Goal: Task Accomplishment & Management: Complete application form

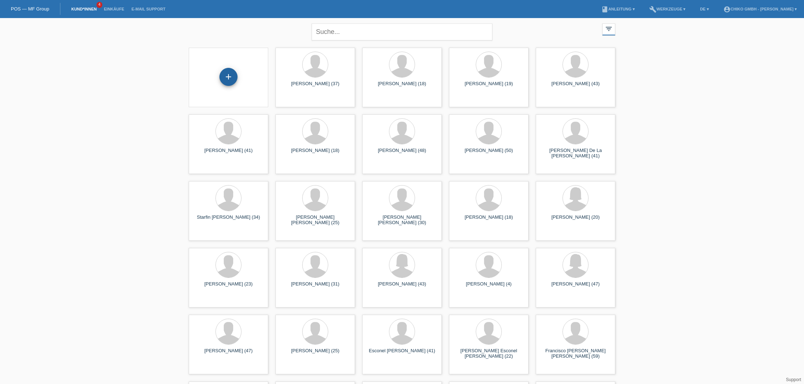
click at [227, 81] on div "+" at bounding box center [228, 77] width 18 height 18
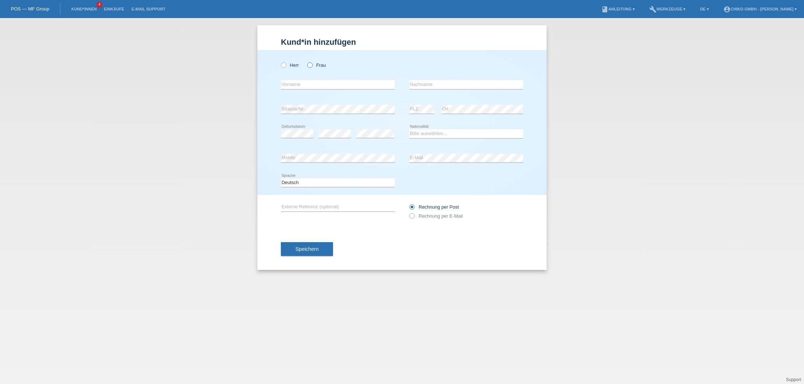
click at [319, 65] on label "Frau" at bounding box center [316, 65] width 18 height 5
click at [312, 65] on input "Frau" at bounding box center [309, 65] width 5 height 5
radio input "true"
drag, startPoint x: 314, startPoint y: 76, endPoint x: 316, endPoint y: 80, distance: 4.2
click at [315, 77] on div "error Vorname" at bounding box center [338, 85] width 114 height 25
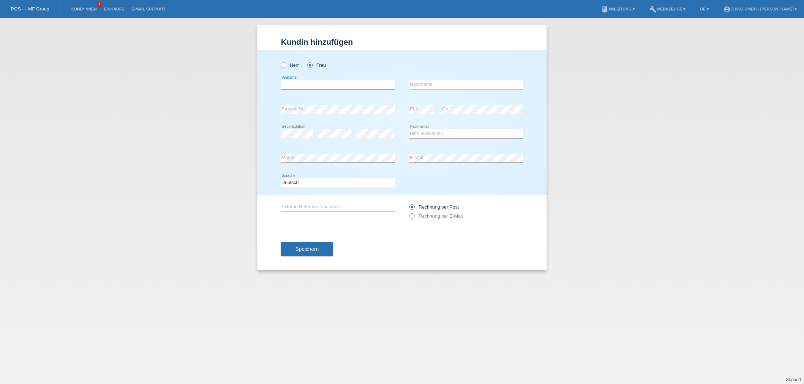
click at [304, 84] on input "text" at bounding box center [338, 84] width 114 height 9
click at [308, 86] on input "text" at bounding box center [338, 84] width 114 height 9
type input "T"
click at [328, 83] on input "Nos" at bounding box center [338, 84] width 114 height 9
type input "Nosheen"
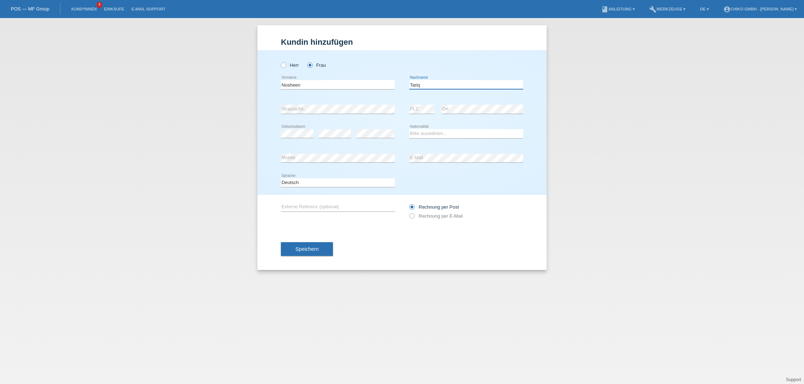
type input "Tariq"
click at [442, 129] on div "Bitte auswählen... Schweiz Deutschland Liechtenstein Österreich ------------ Af…" at bounding box center [466, 134] width 114 height 25
select select "CH"
click at [325, 251] on button "Speichern" at bounding box center [307, 249] width 52 height 14
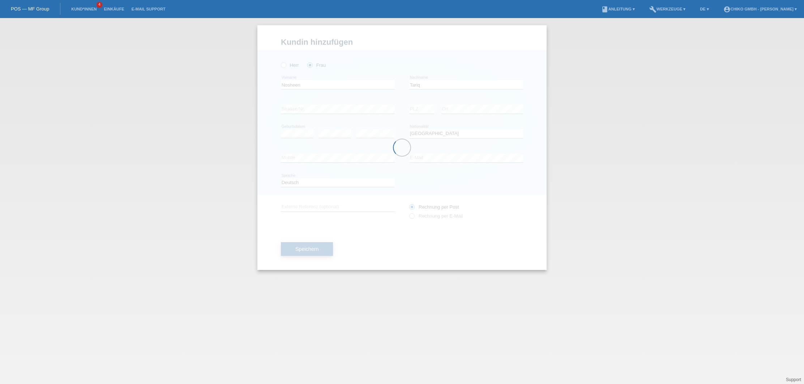
scroll to position [0, 0]
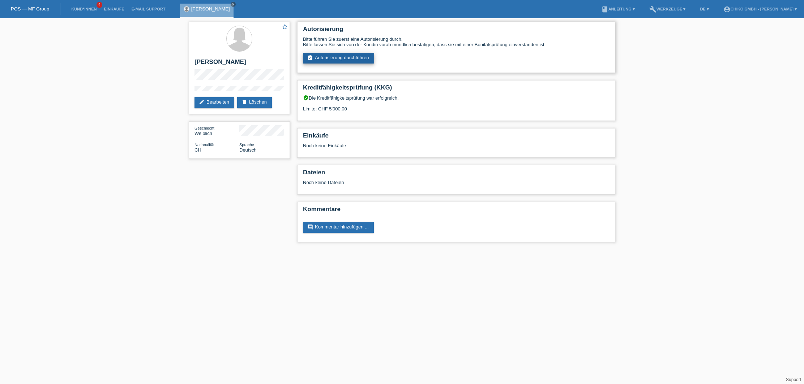
click at [355, 59] on link "assignment_turned_in Autorisierung durchführen" at bounding box center [338, 58] width 71 height 11
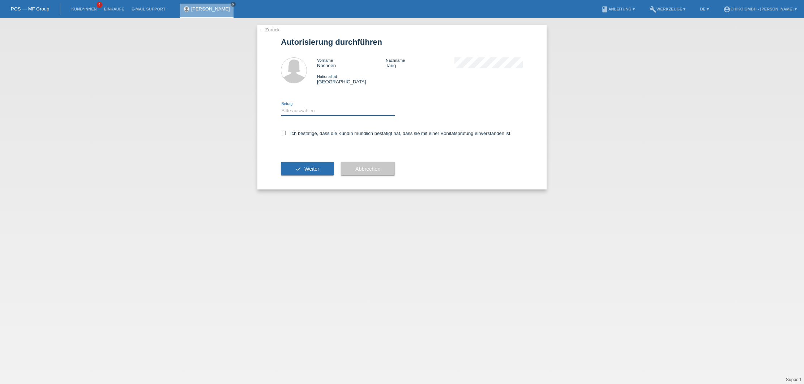
select select "2"
click at [281, 133] on icon at bounding box center [283, 133] width 5 height 5
click at [281, 133] on input "Ich bestätige, dass die Kundin mündlich bestätigt hat, dass sie mit einer Bonit…" at bounding box center [283, 133] width 5 height 5
checkbox input "true"
click at [305, 172] on button "check Weiter" at bounding box center [307, 169] width 53 height 14
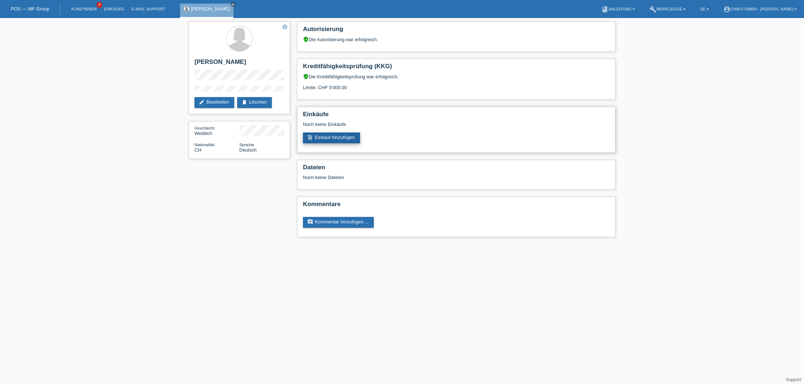
click at [339, 138] on link "add_shopping_cart Einkauf hinzufügen" at bounding box center [331, 138] width 57 height 11
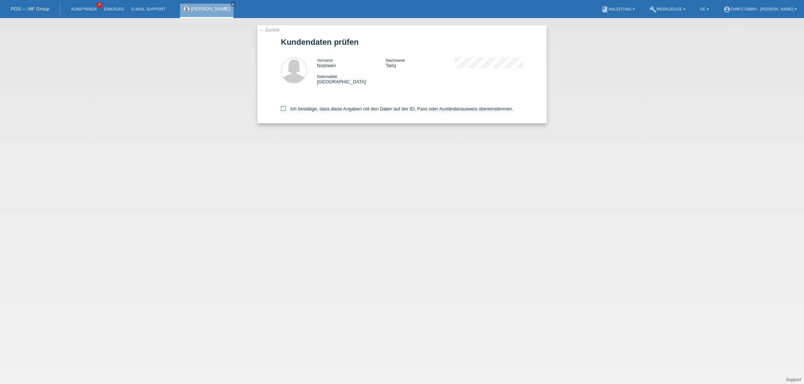
drag, startPoint x: 297, startPoint y: 109, endPoint x: 304, endPoint y: 111, distance: 7.4
click at [297, 109] on label "Ich bestätige, dass diese Angaben mit den Daten auf der ID, Pass oder Ausländer…" at bounding box center [397, 108] width 232 height 5
click at [285, 109] on input "Ich bestätige, dass diese Angaben mit den Daten auf der ID, Pass oder Ausländer…" at bounding box center [283, 108] width 5 height 5
checkbox input "true"
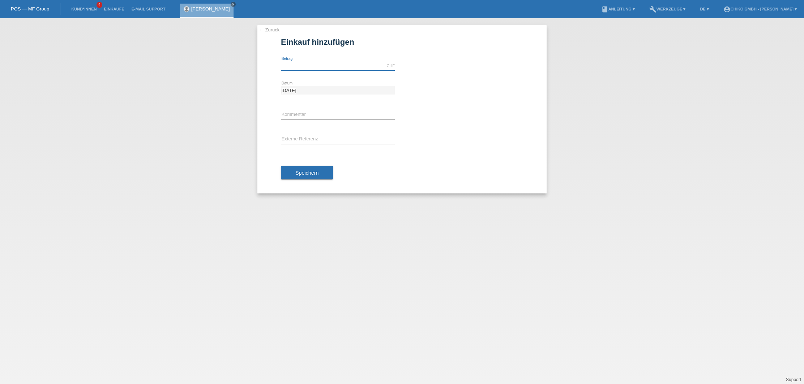
click at [300, 68] on input "text" at bounding box center [338, 65] width 114 height 9
type input "1999.00"
click at [315, 179] on button "Speichern" at bounding box center [307, 173] width 52 height 14
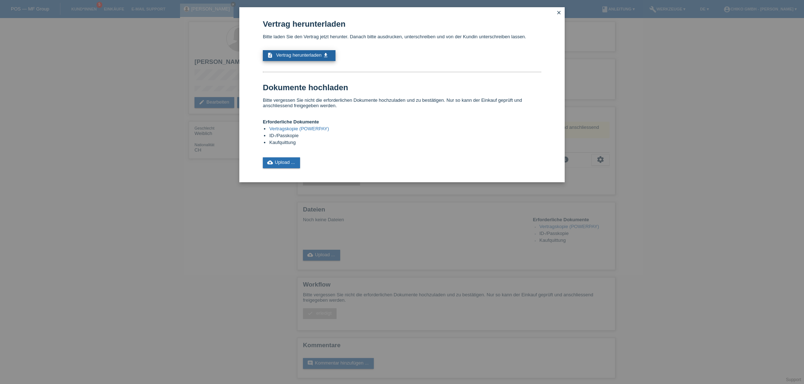
click at [304, 53] on span "Vertrag herunterladen" at bounding box center [299, 54] width 46 height 5
